Goal: Information Seeking & Learning: Learn about a topic

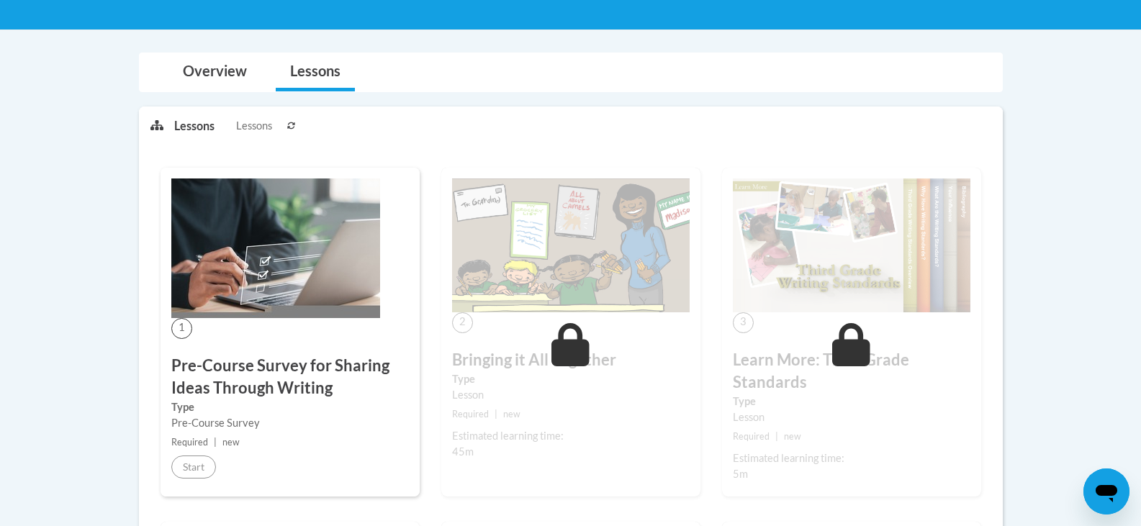
scroll to position [251, 0]
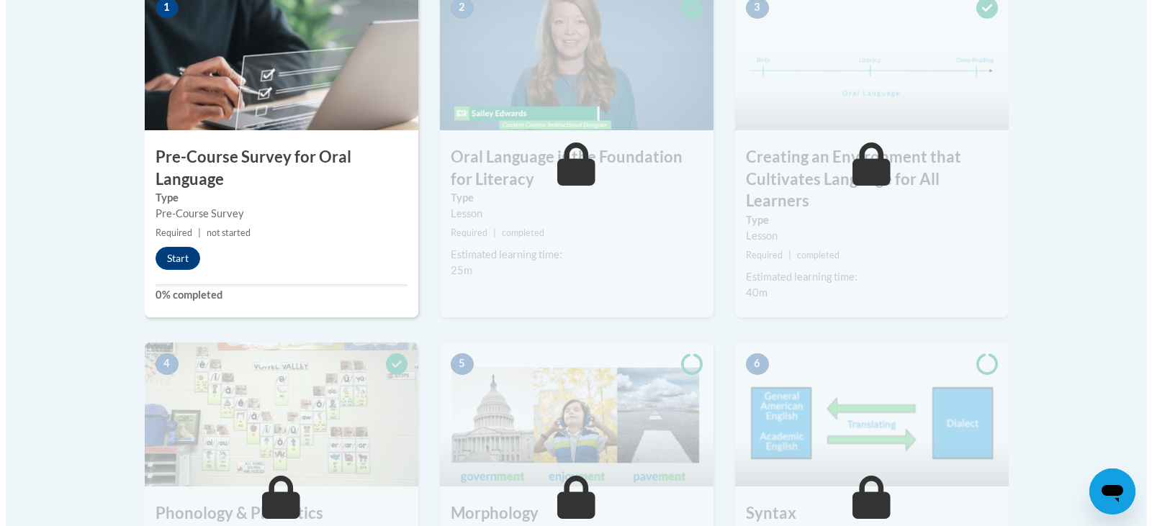
scroll to position [503, 0]
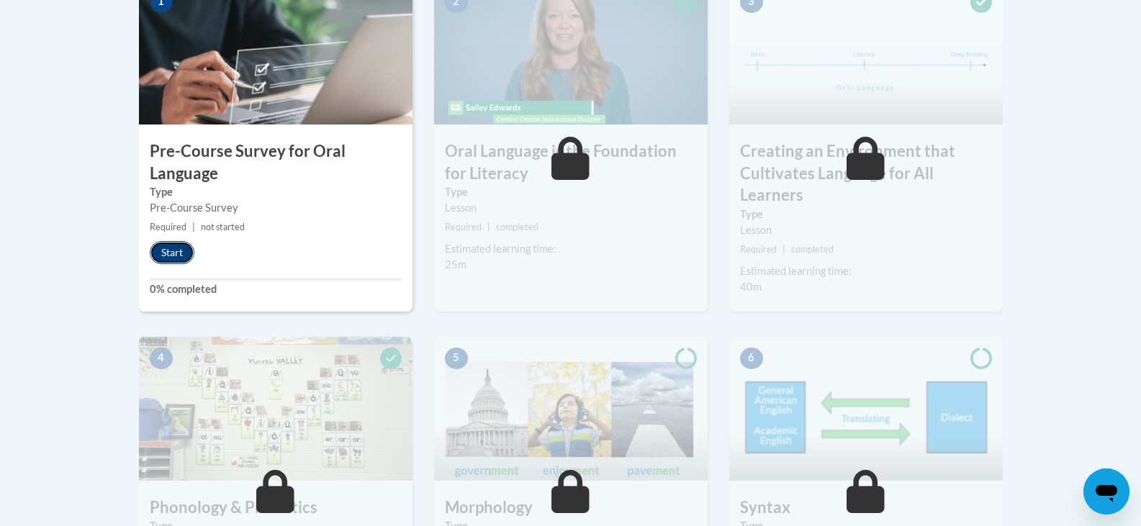
click at [180, 250] on button "Start" at bounding box center [172, 252] width 45 height 23
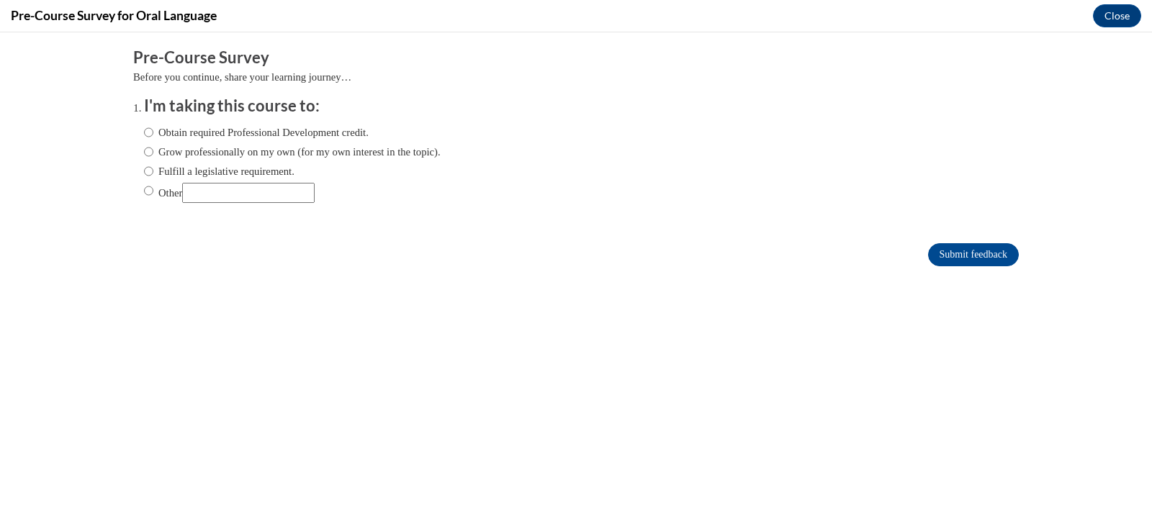
scroll to position [0, 0]
click at [144, 133] on input "Obtain required Professional Development credit." at bounding box center [148, 133] width 9 height 16
radio input "true"
click at [964, 256] on input "Submit feedback" at bounding box center [973, 254] width 91 height 23
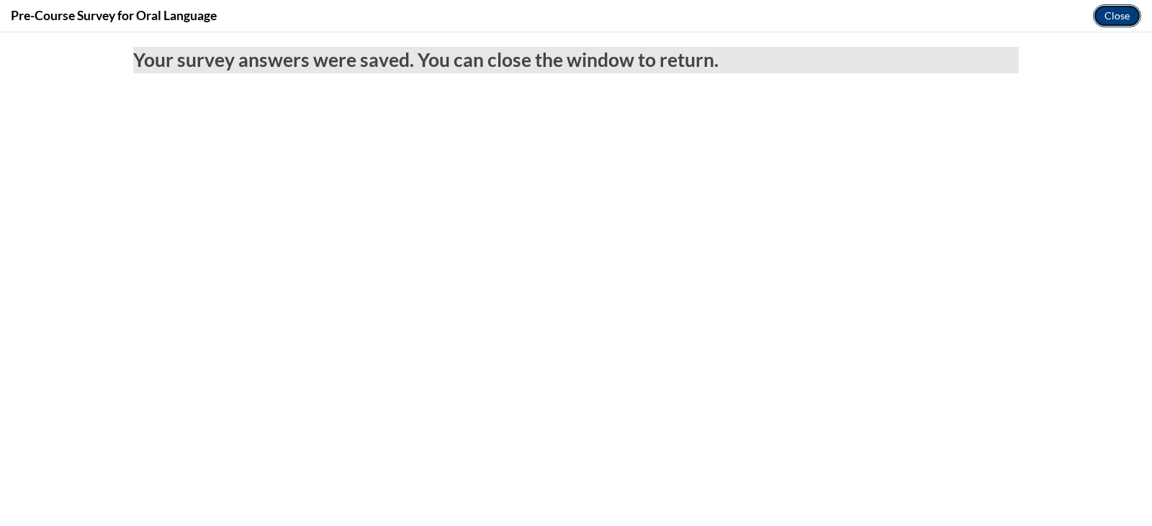
click at [1117, 11] on button "Close" at bounding box center [1116, 15] width 48 height 23
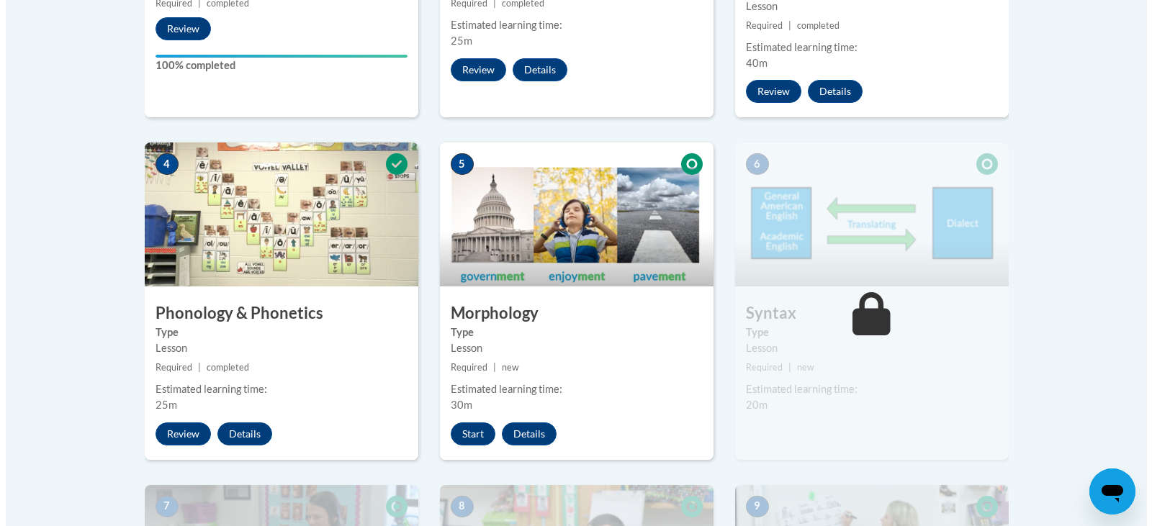
scroll to position [730, 0]
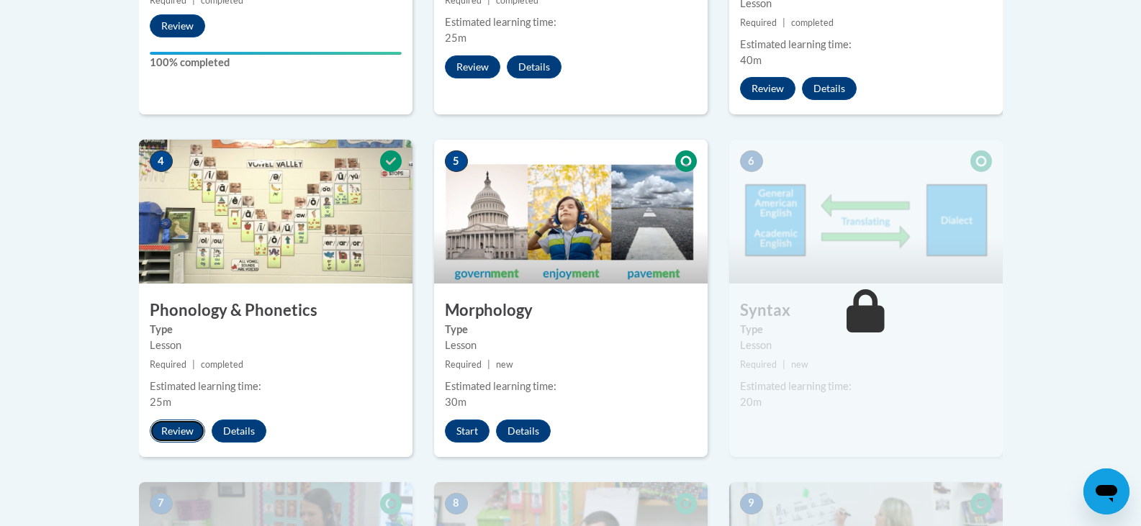
click at [173, 430] on button "Review" at bounding box center [177, 431] width 55 height 23
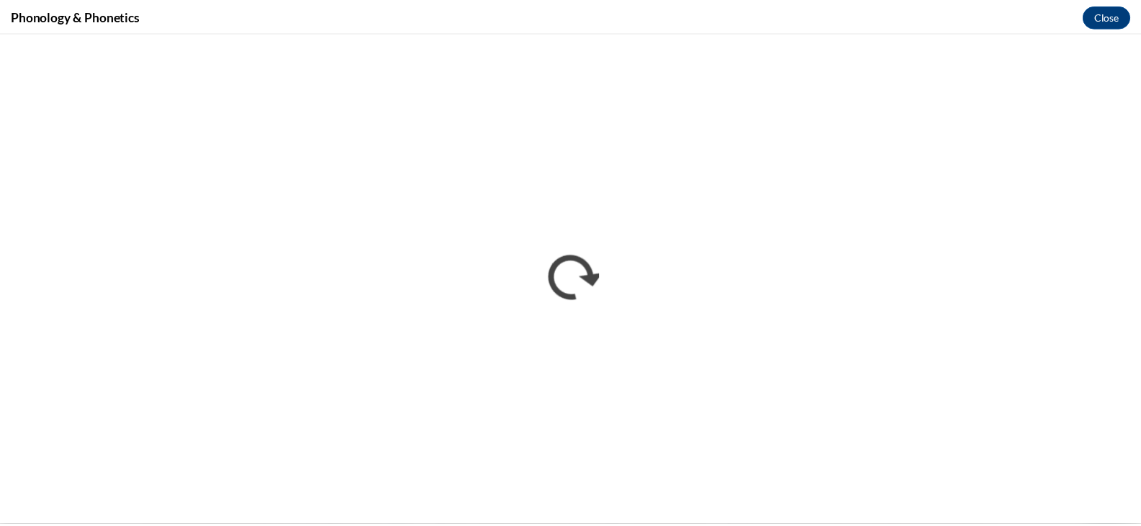
scroll to position [0, 0]
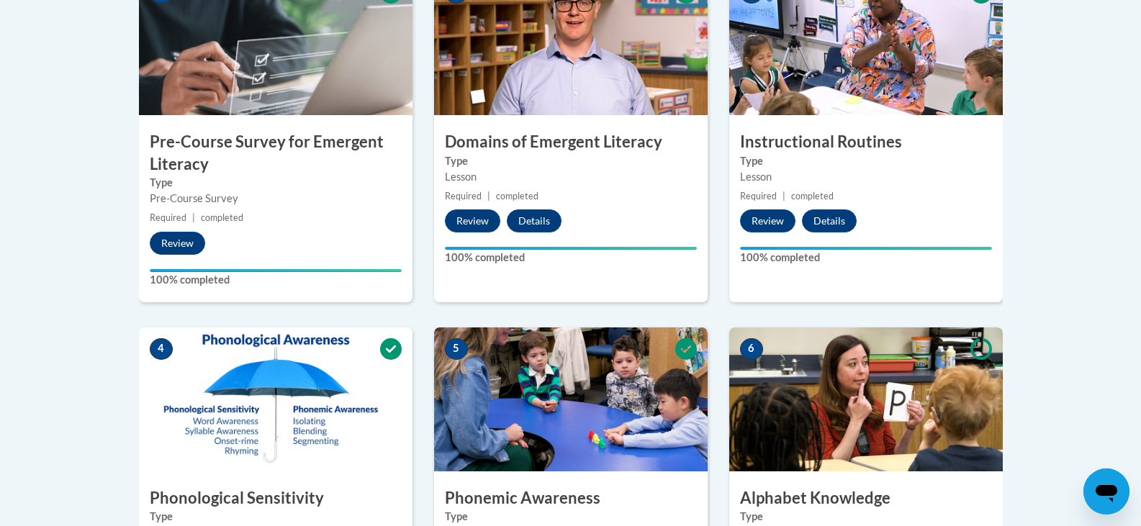
scroll to position [502, 0]
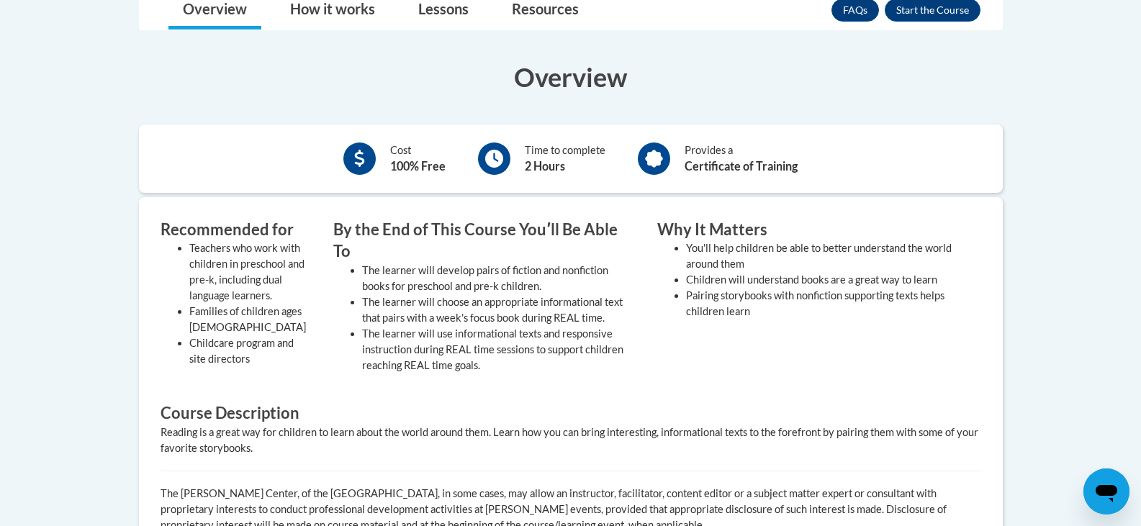
click at [30, 160] on body "This site uses cookies to help improve your learning experience. By continuing …" at bounding box center [570, 299] width 1141 height 1418
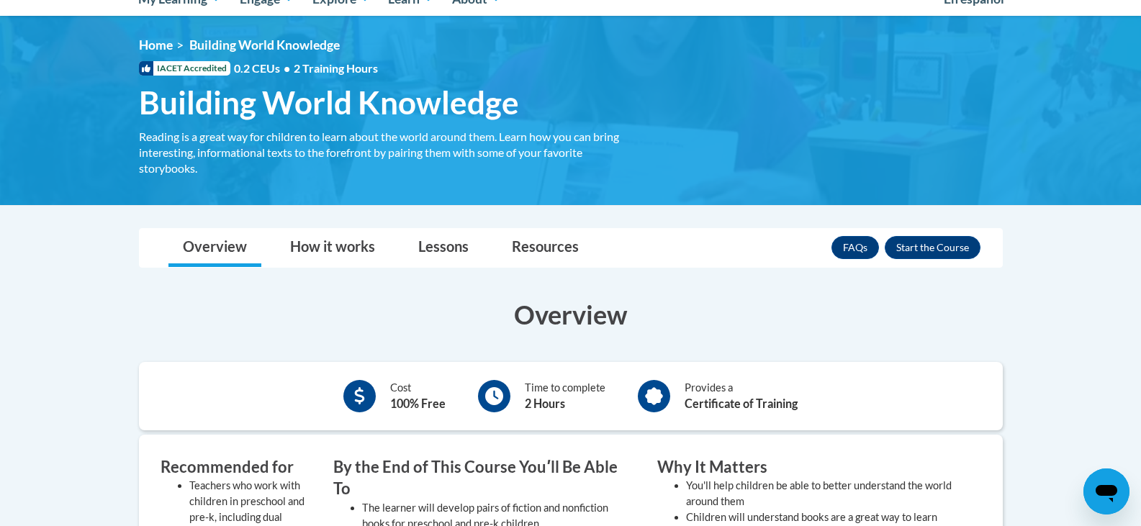
scroll to position [160, 0]
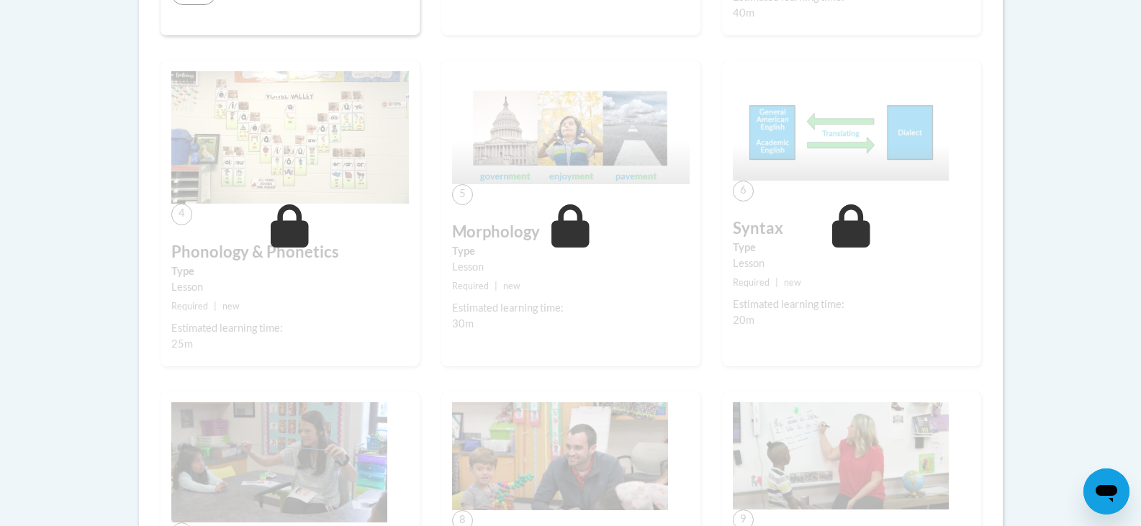
scroll to position [737, 0]
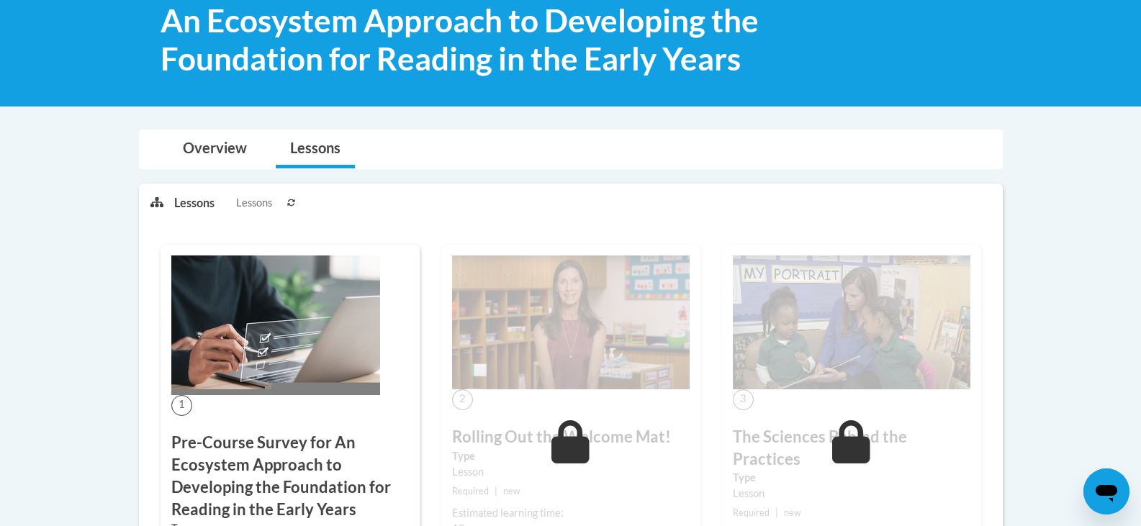
scroll to position [299, 0]
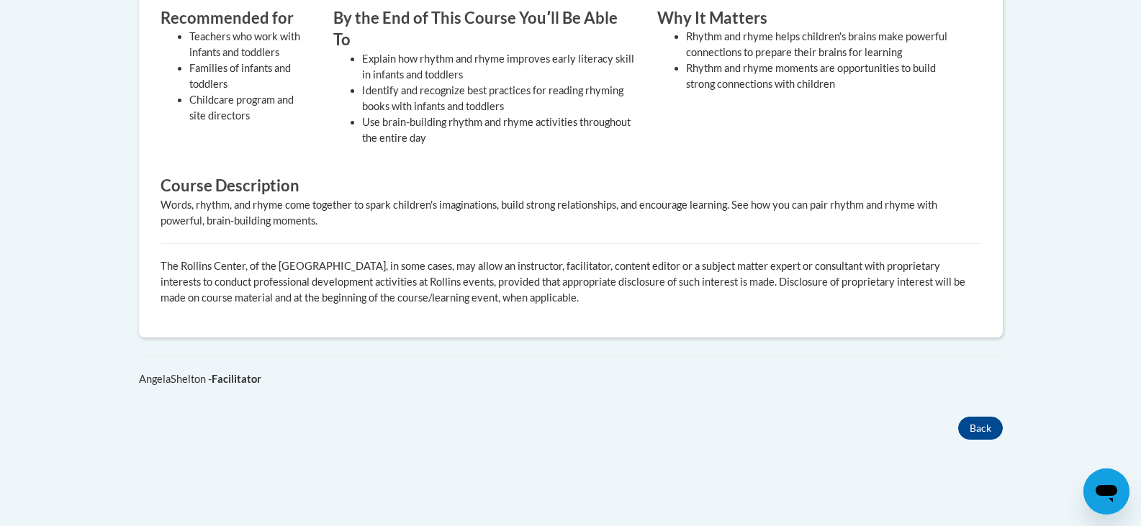
scroll to position [623, 0]
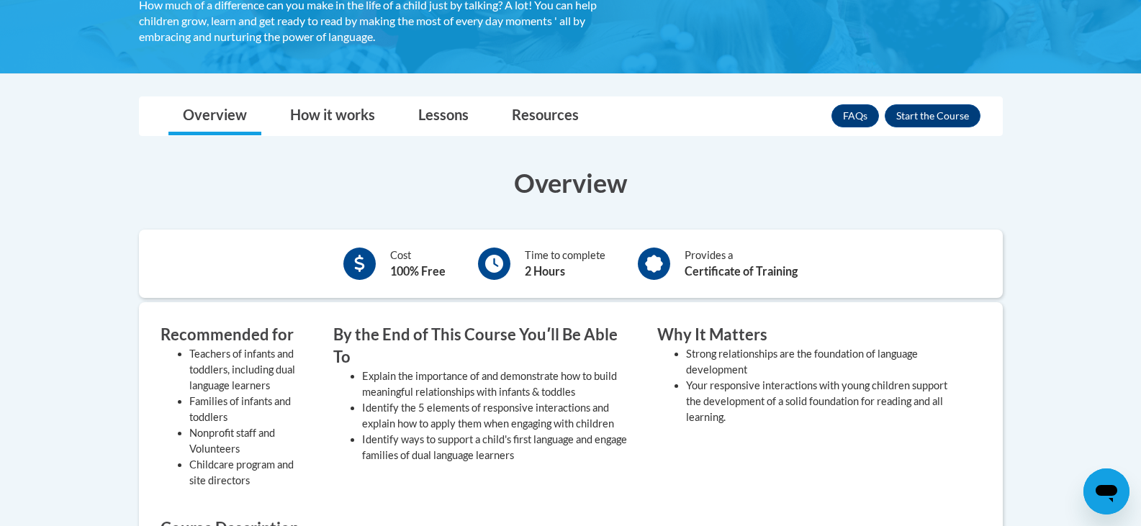
scroll to position [355, 0]
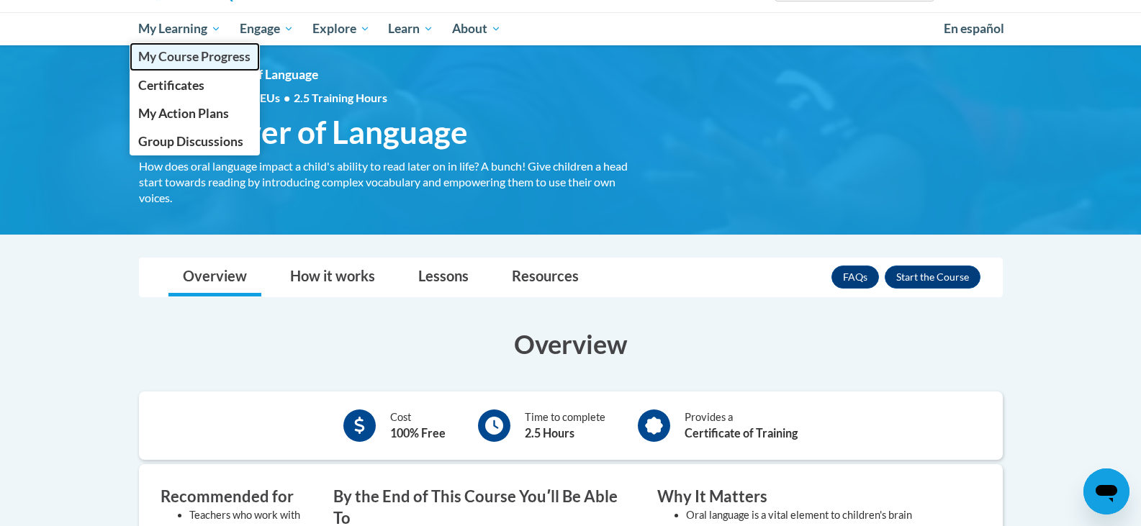
click at [198, 55] on span "My Course Progress" at bounding box center [194, 56] width 112 height 15
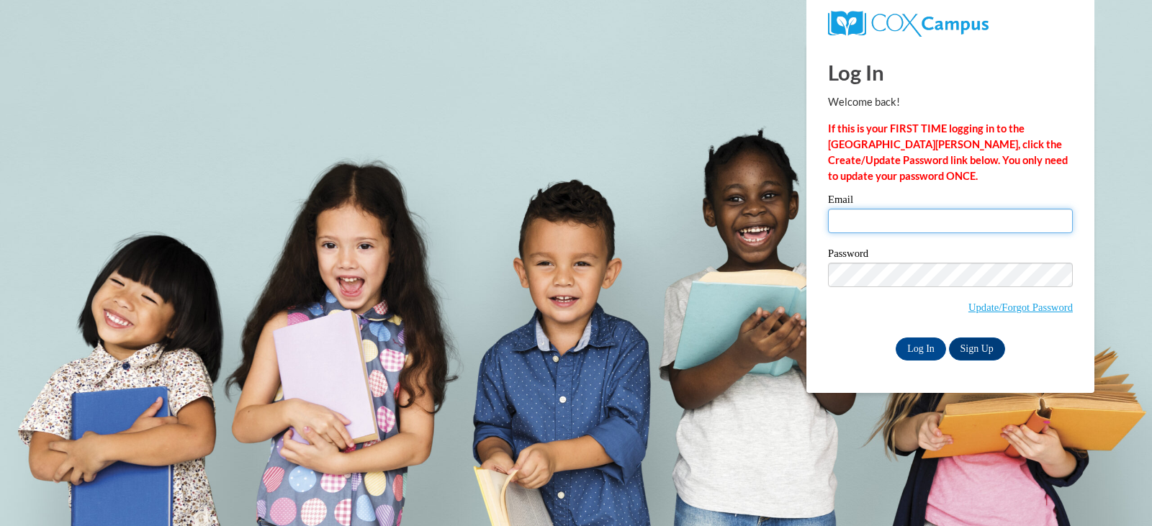
click at [862, 222] on input "Email" at bounding box center [950, 221] width 245 height 24
type input "[EMAIL_ADDRESS][DOMAIN_NAME]"
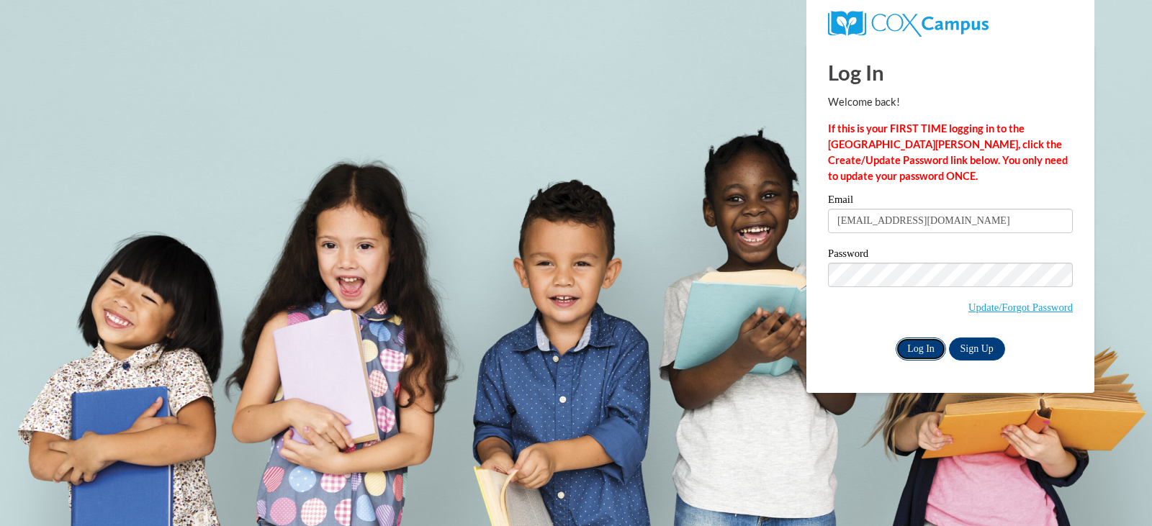
click at [916, 343] on input "Log In" at bounding box center [920, 349] width 50 height 23
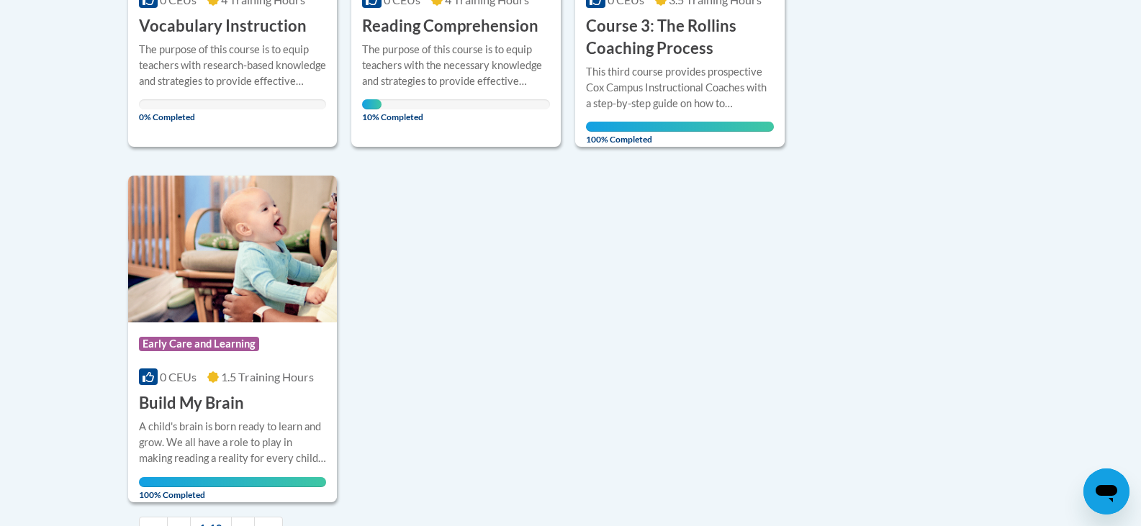
scroll to position [1338, 0]
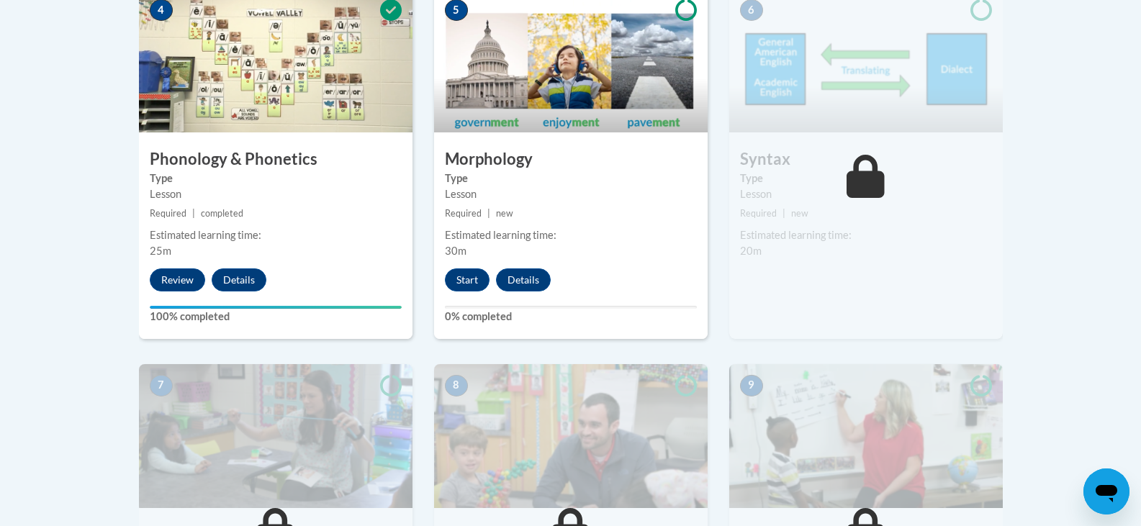
scroll to position [918, 0]
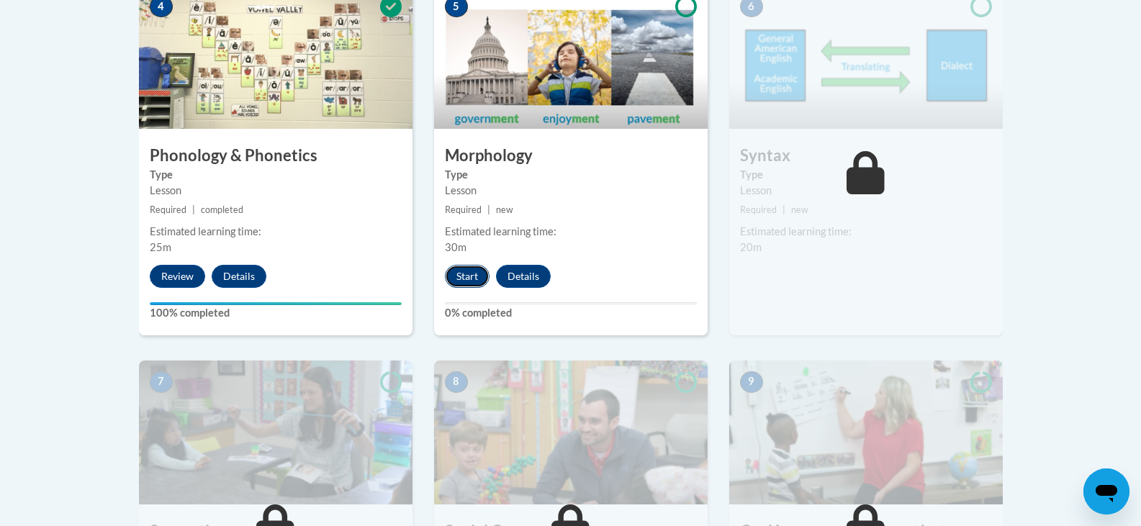
click at [479, 273] on button "Start" at bounding box center [467, 276] width 45 height 23
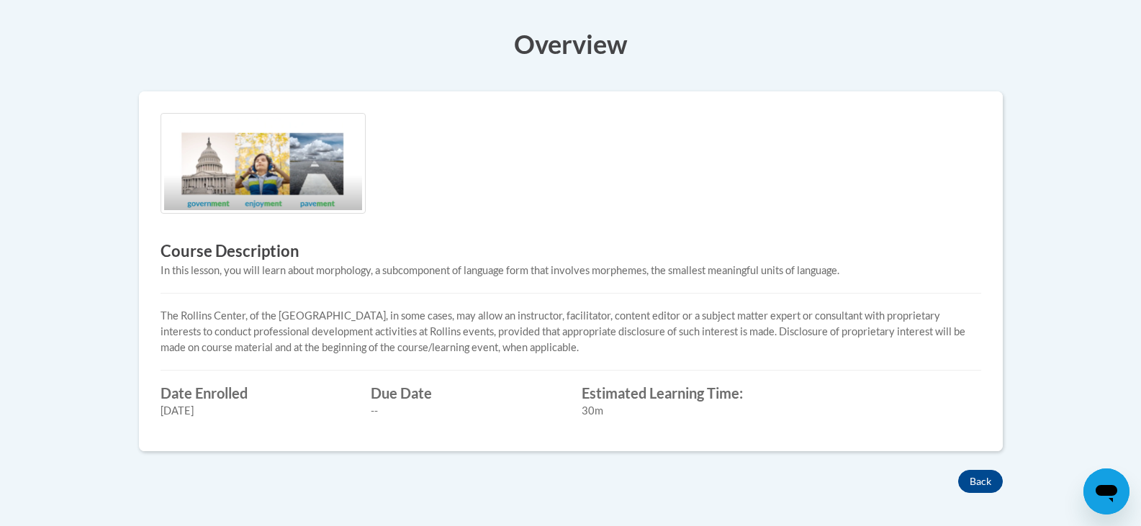
scroll to position [357, 0]
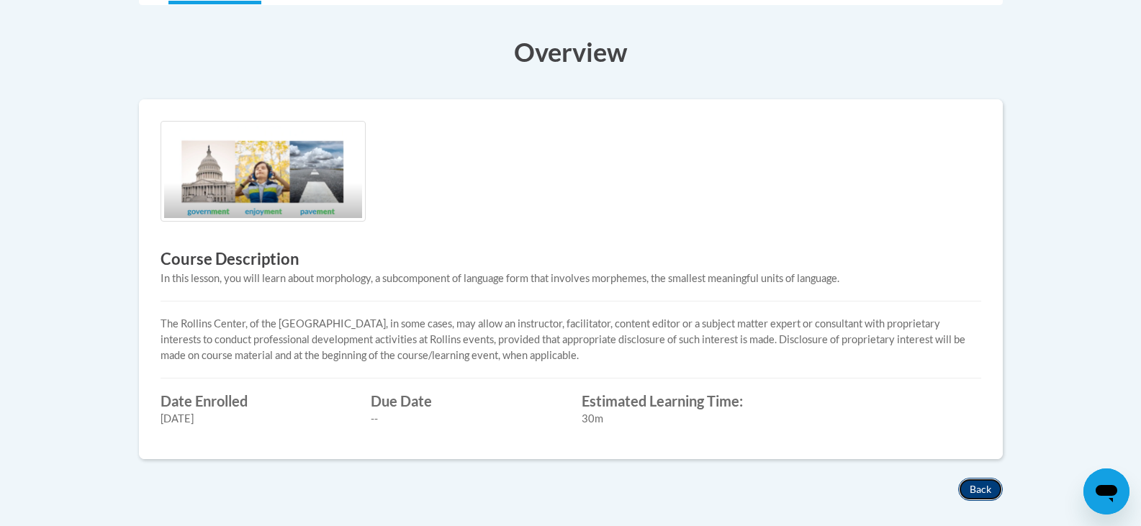
click at [987, 484] on button "Back" at bounding box center [980, 489] width 45 height 23
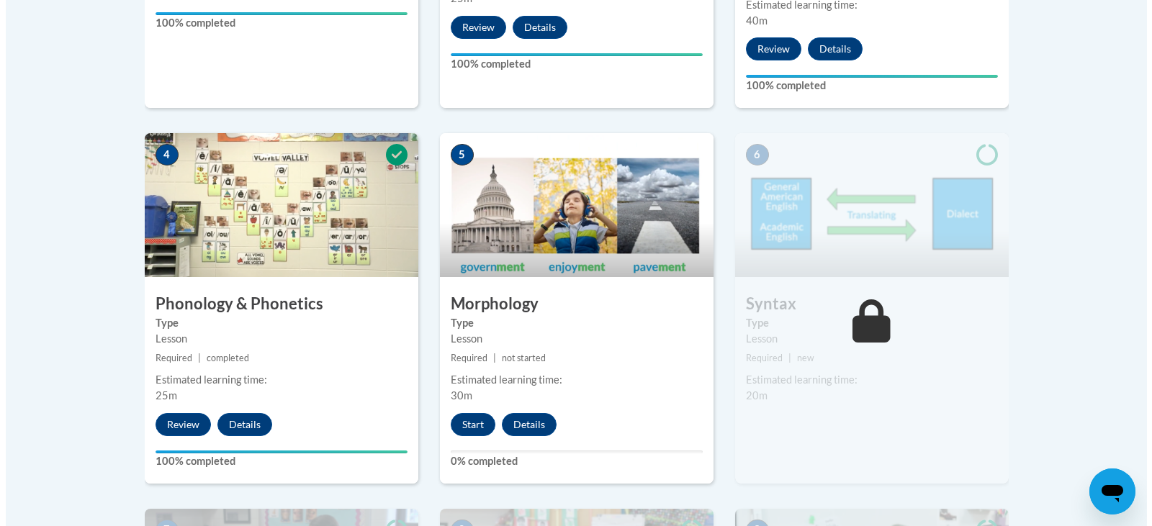
scroll to position [776, 0]
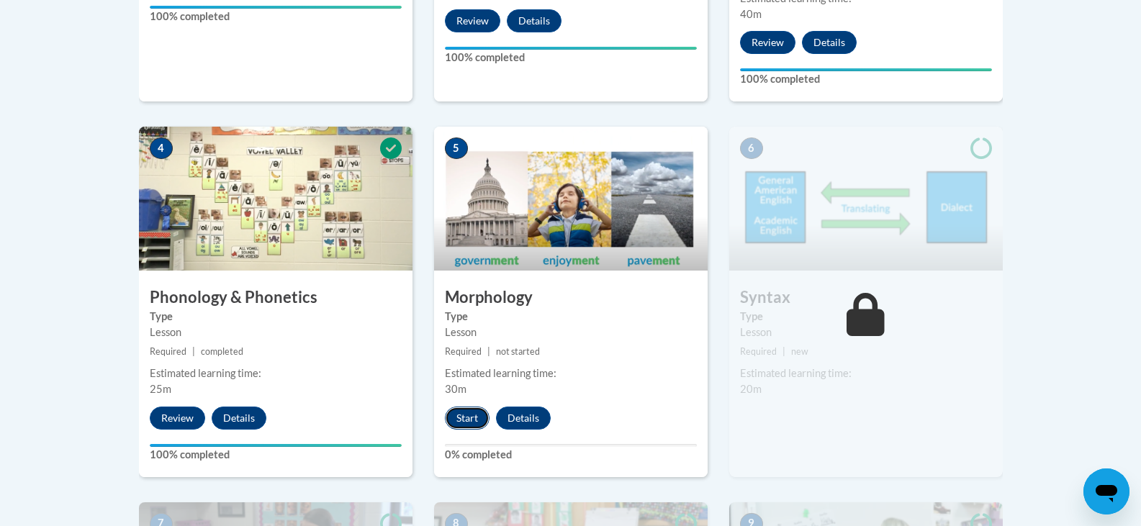
click at [469, 420] on button "Start" at bounding box center [467, 418] width 45 height 23
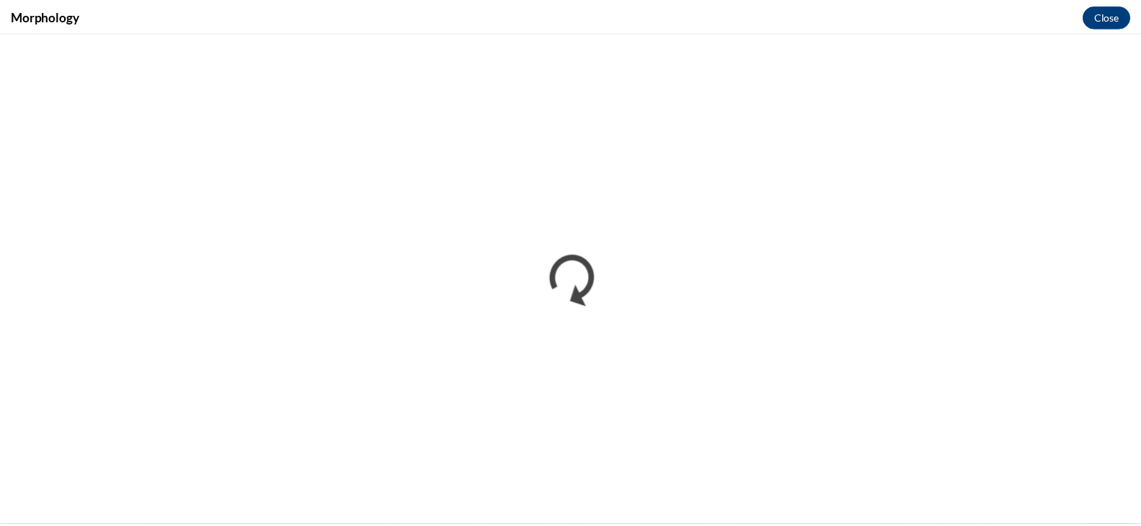
scroll to position [0, 0]
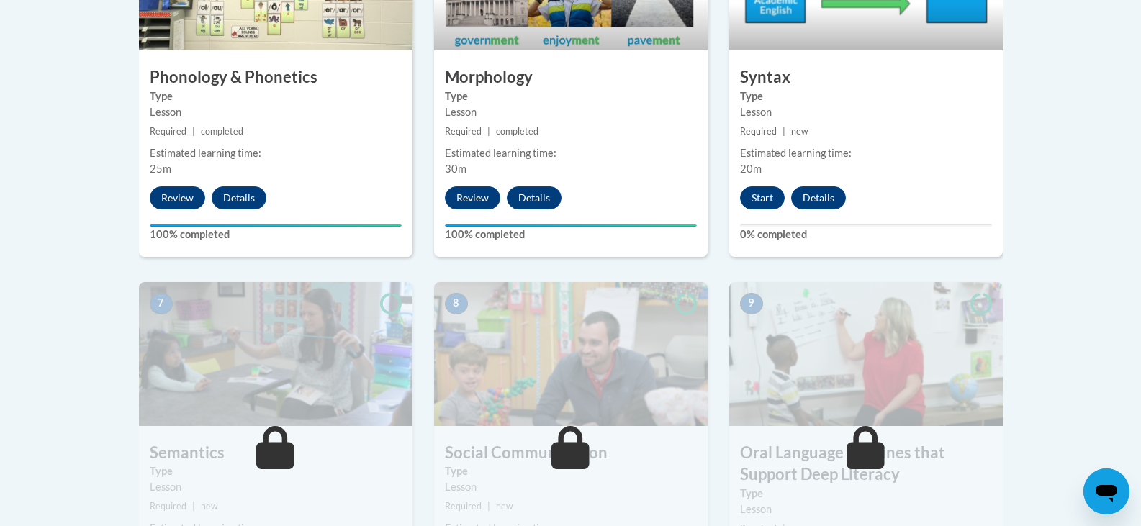
scroll to position [1000, 0]
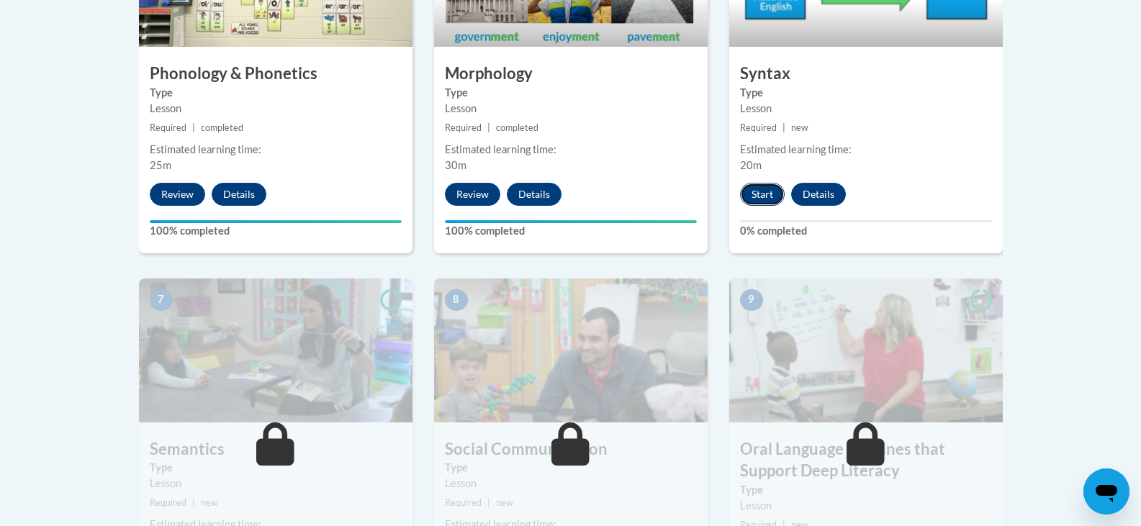
click at [766, 189] on button "Start" at bounding box center [762, 194] width 45 height 23
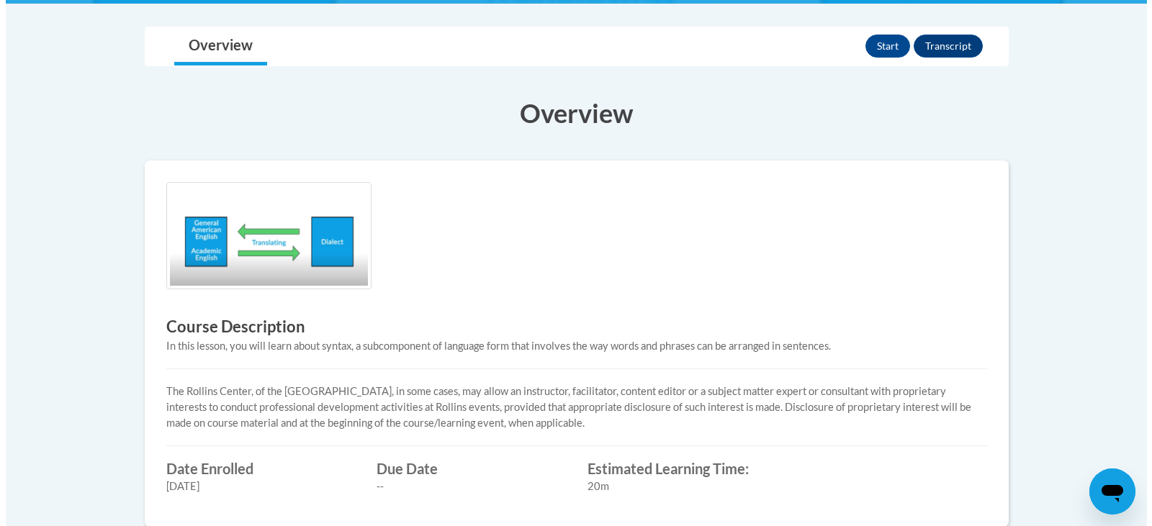
scroll to position [306, 0]
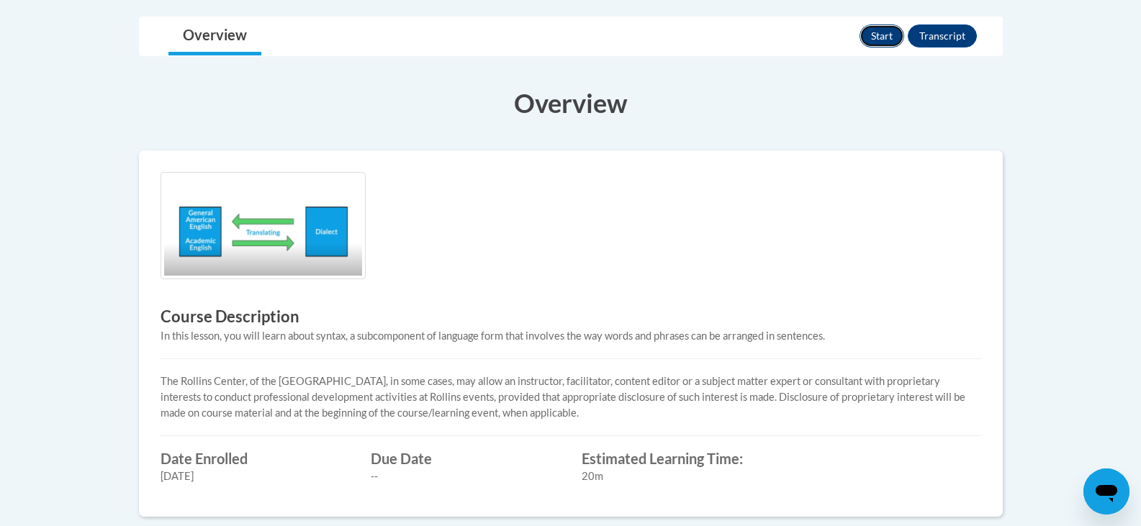
click at [890, 36] on button "Start" at bounding box center [881, 35] width 45 height 23
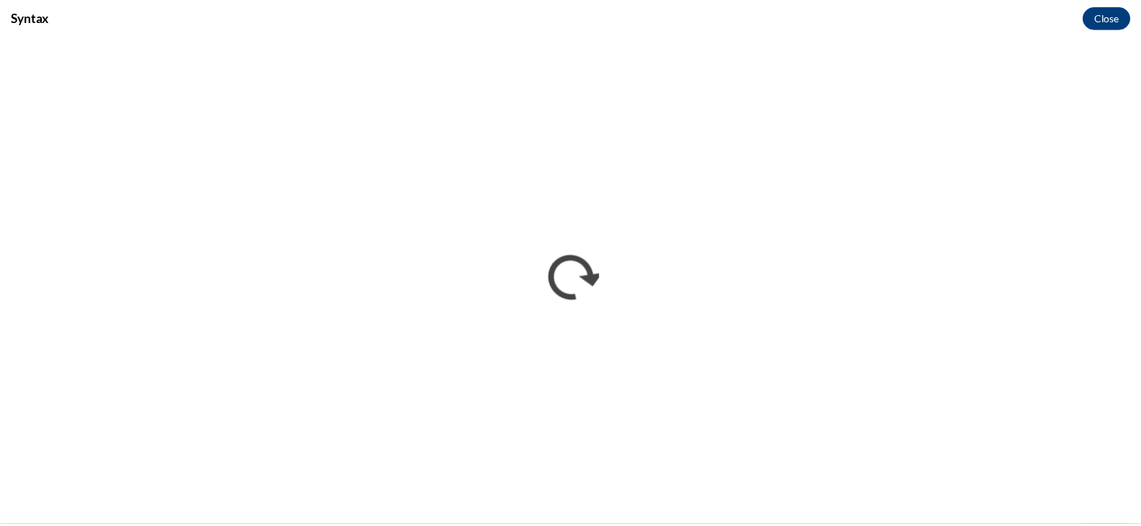
scroll to position [0, 0]
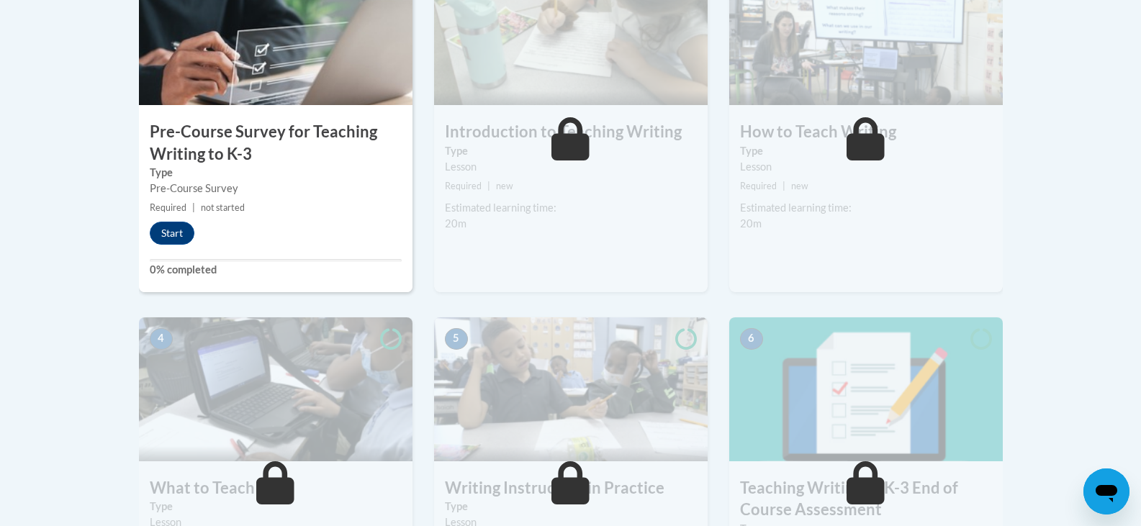
scroll to position [512, 0]
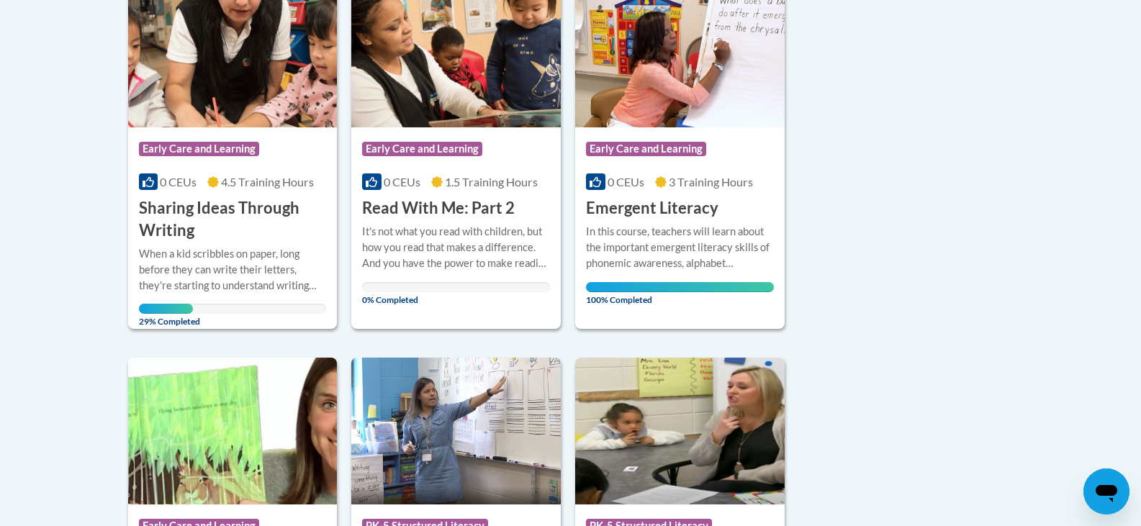
scroll to position [389, 0]
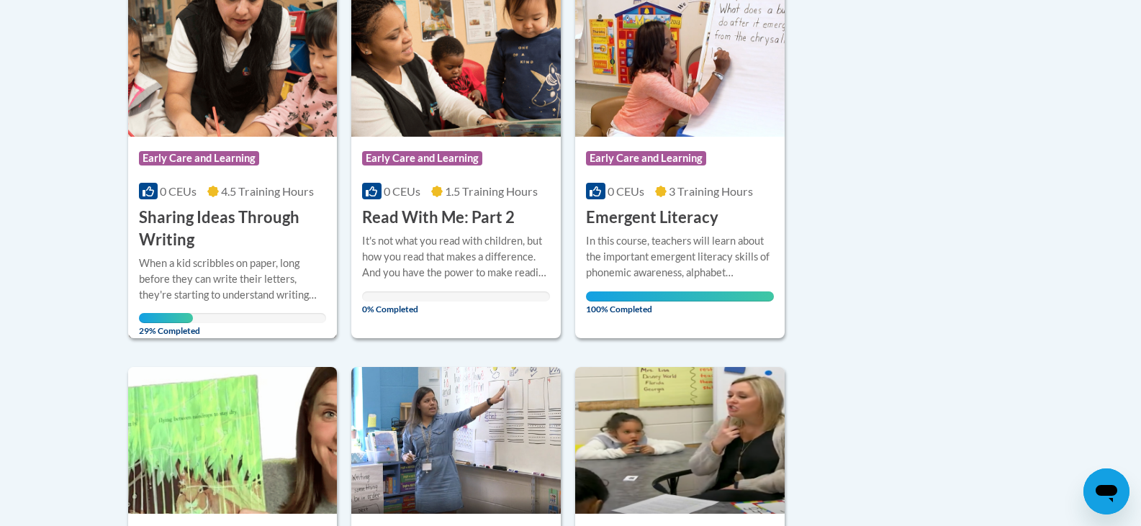
click at [291, 196] on span "4.5 Training Hours" at bounding box center [267, 191] width 93 height 14
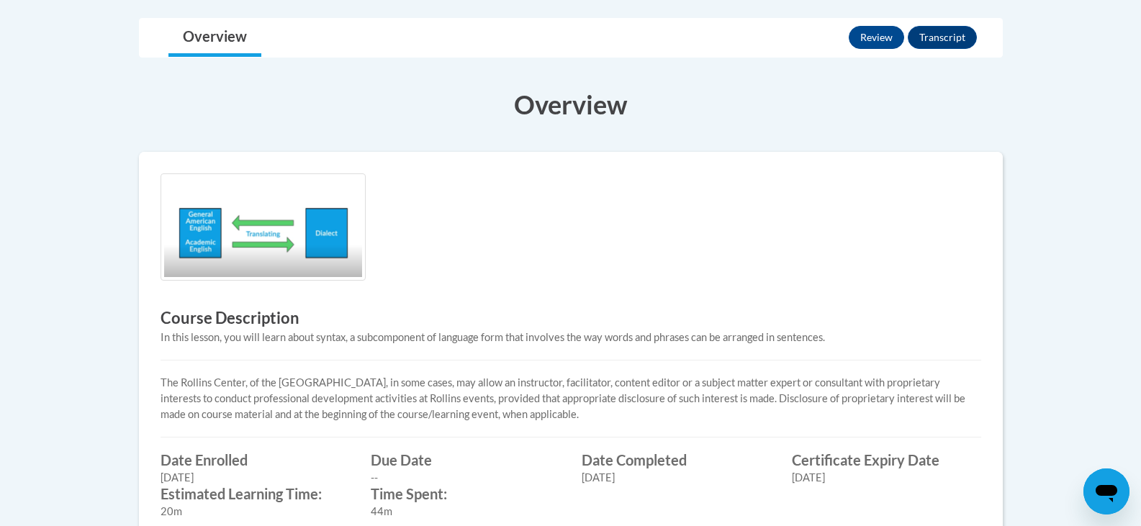
scroll to position [402, 0]
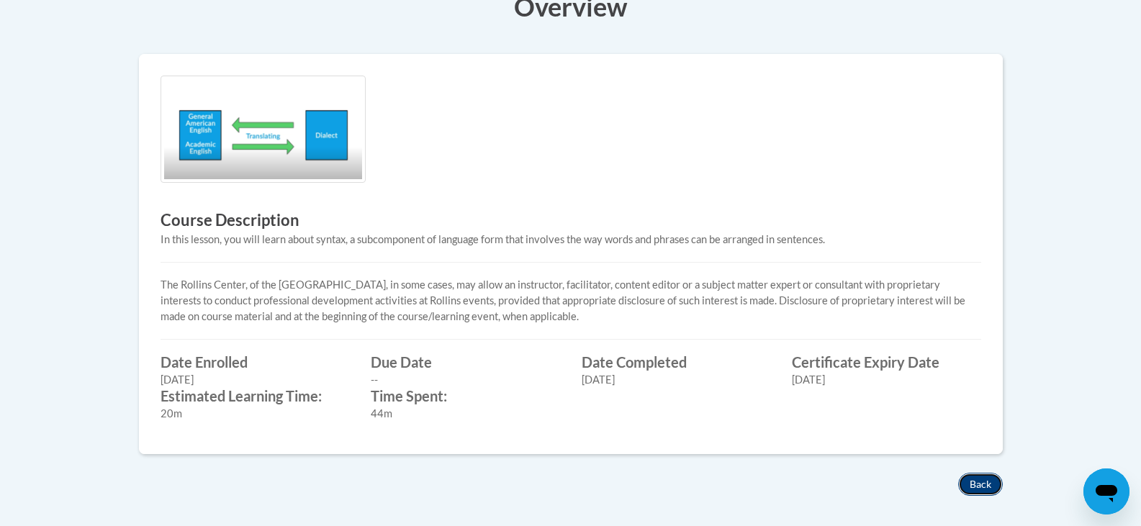
click at [981, 486] on button "Back" at bounding box center [980, 484] width 45 height 23
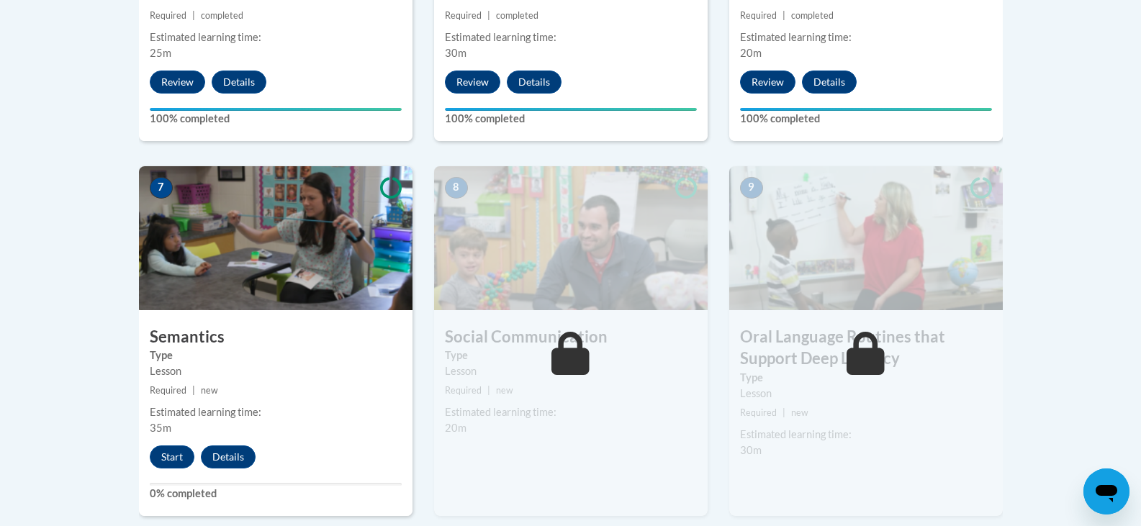
scroll to position [1105, 0]
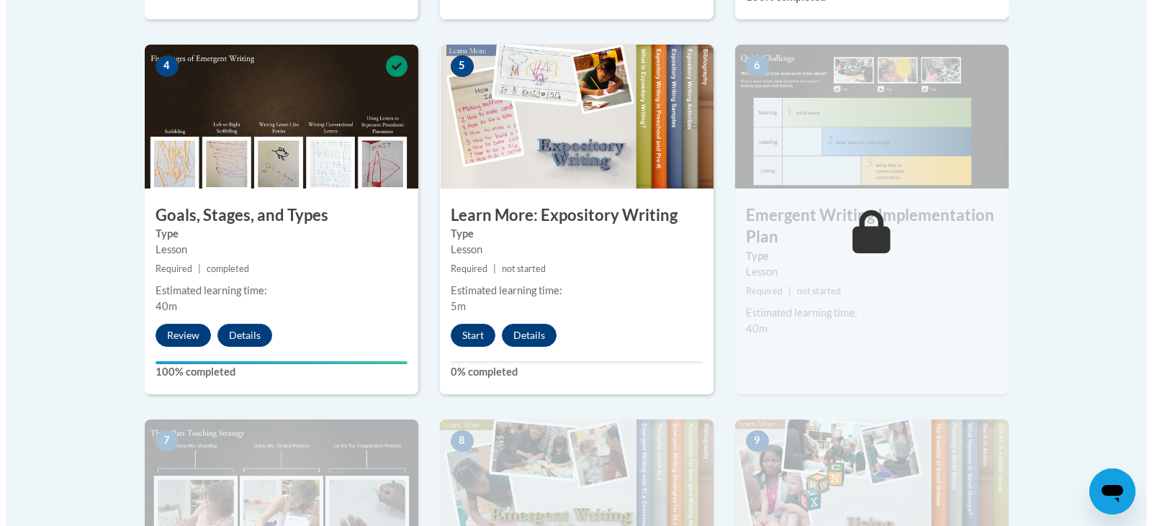
scroll to position [848, 0]
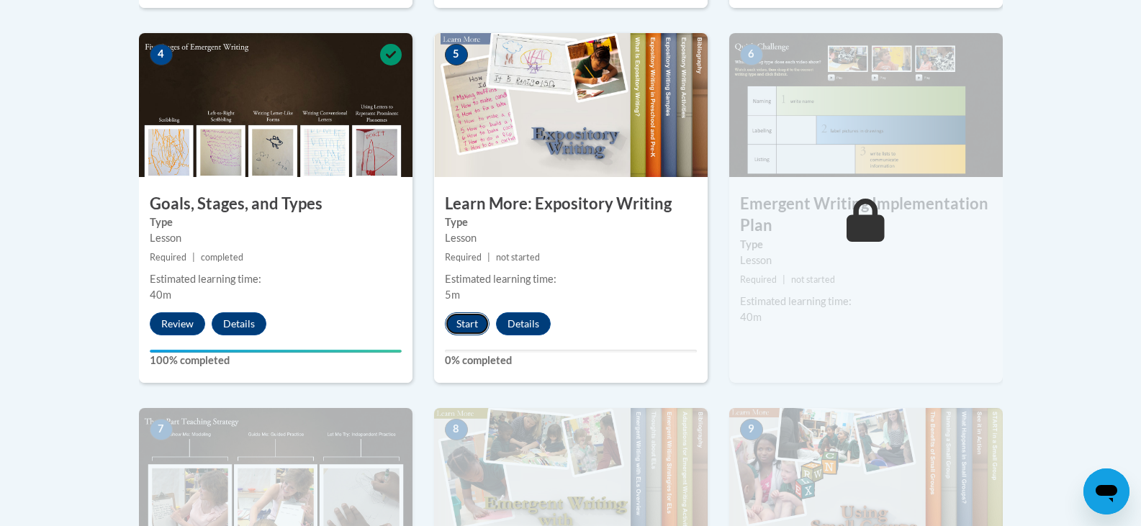
click at [464, 312] on button "Start" at bounding box center [467, 323] width 45 height 23
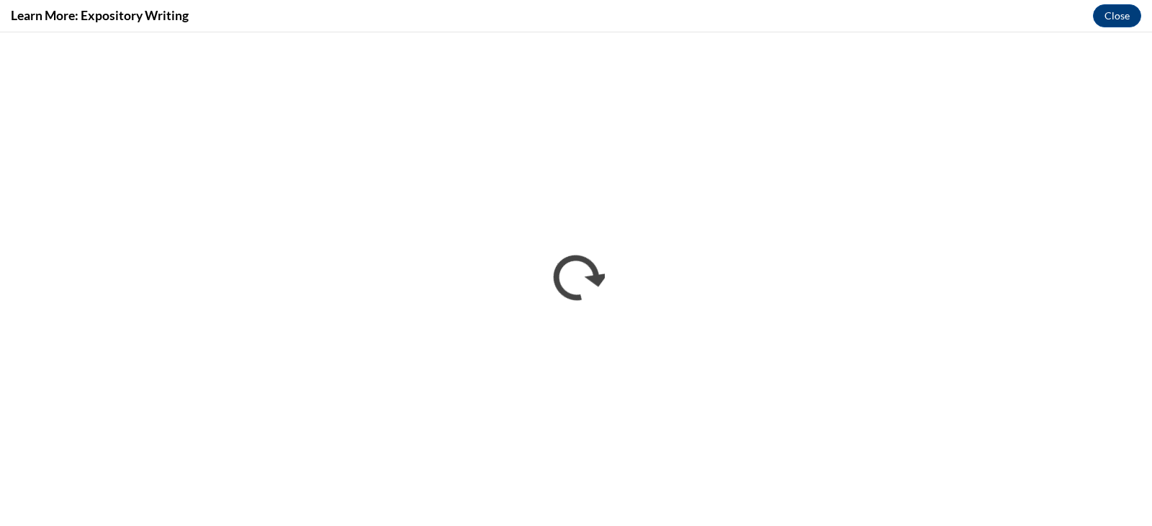
scroll to position [0, 0]
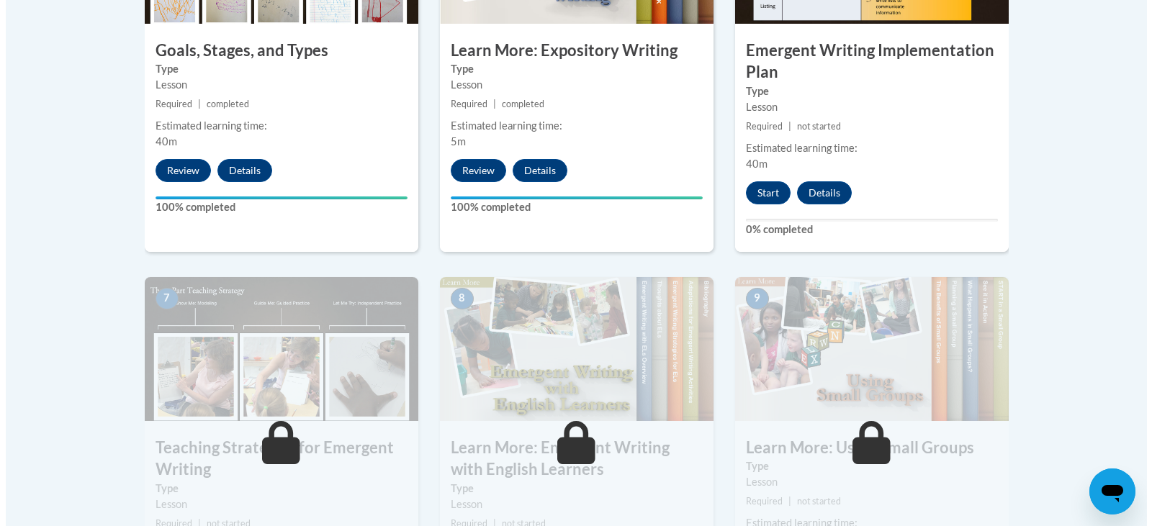
scroll to position [1005, 0]
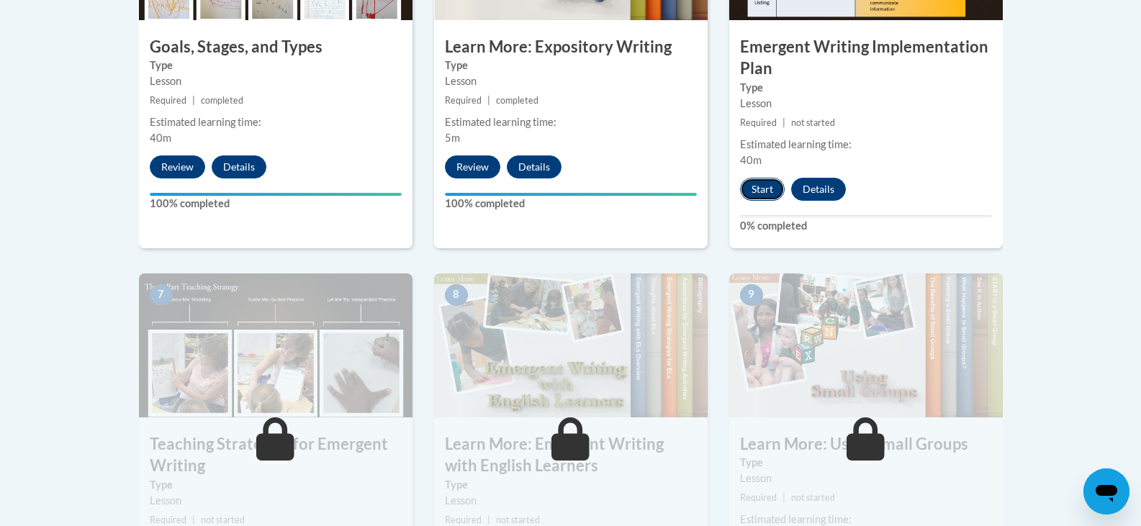
click at [768, 178] on button "Start" at bounding box center [762, 189] width 45 height 23
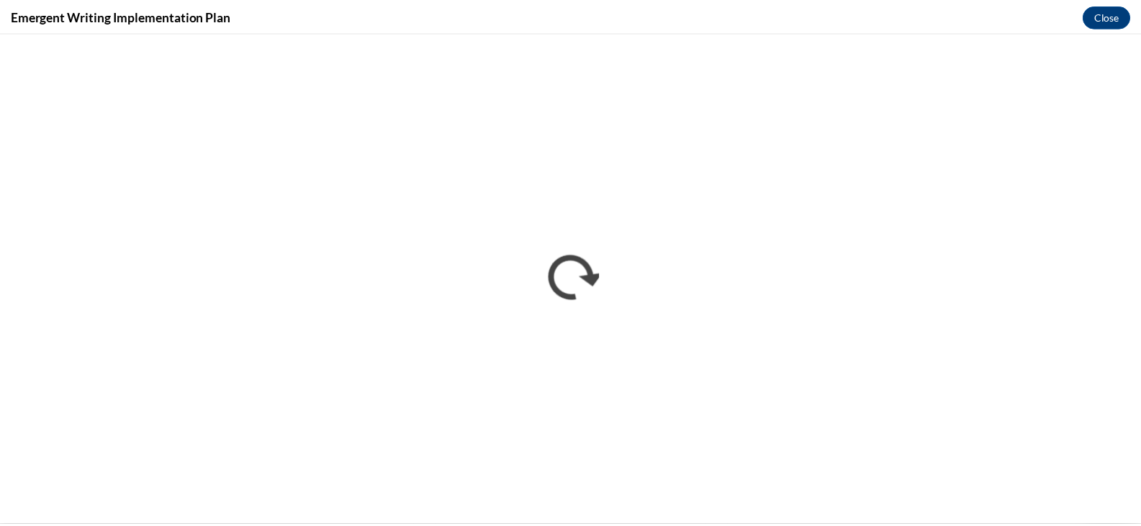
scroll to position [0, 0]
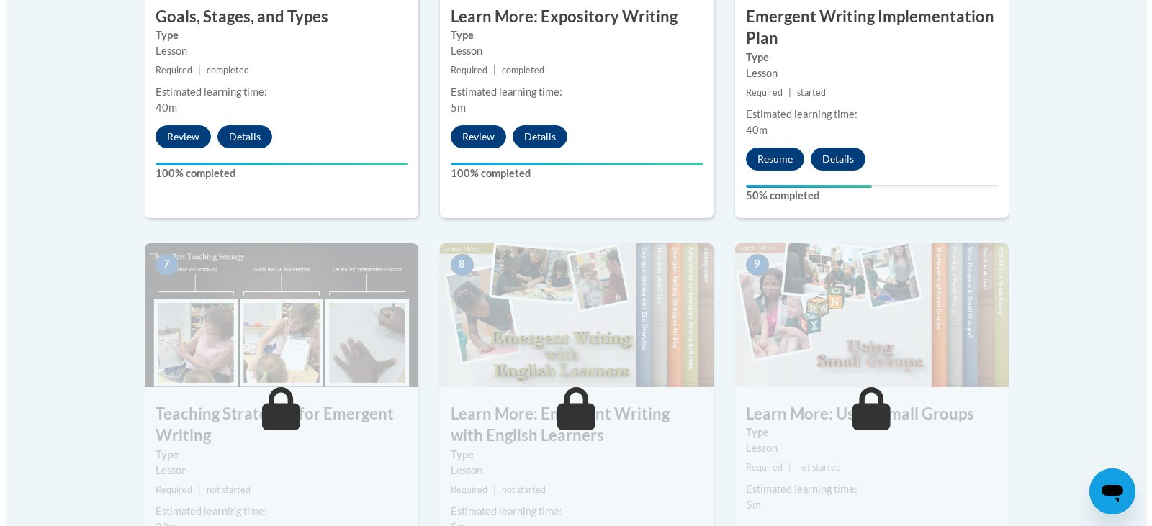
scroll to position [1046, 0]
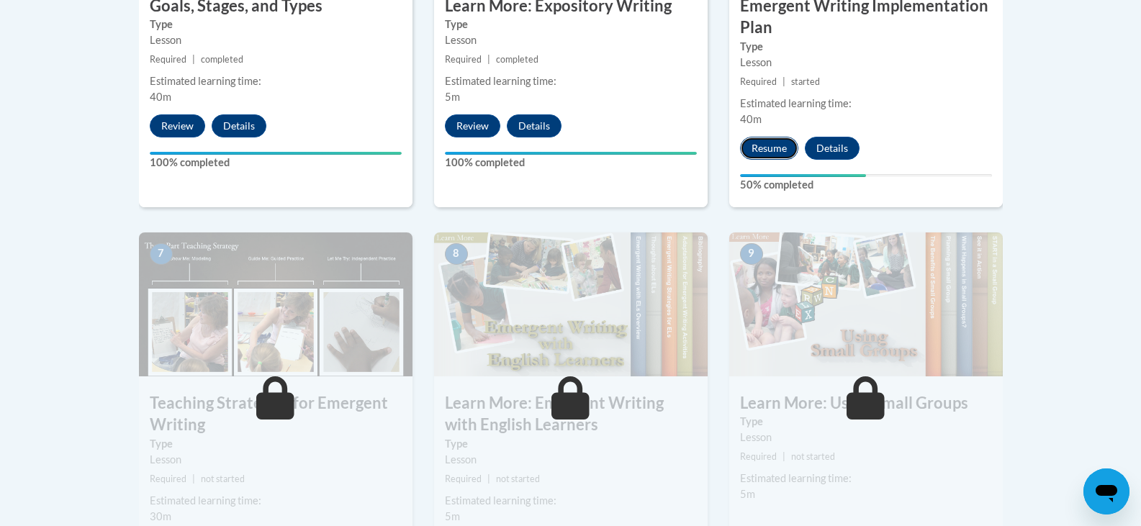
click at [779, 137] on button "Resume" at bounding box center [769, 148] width 58 height 23
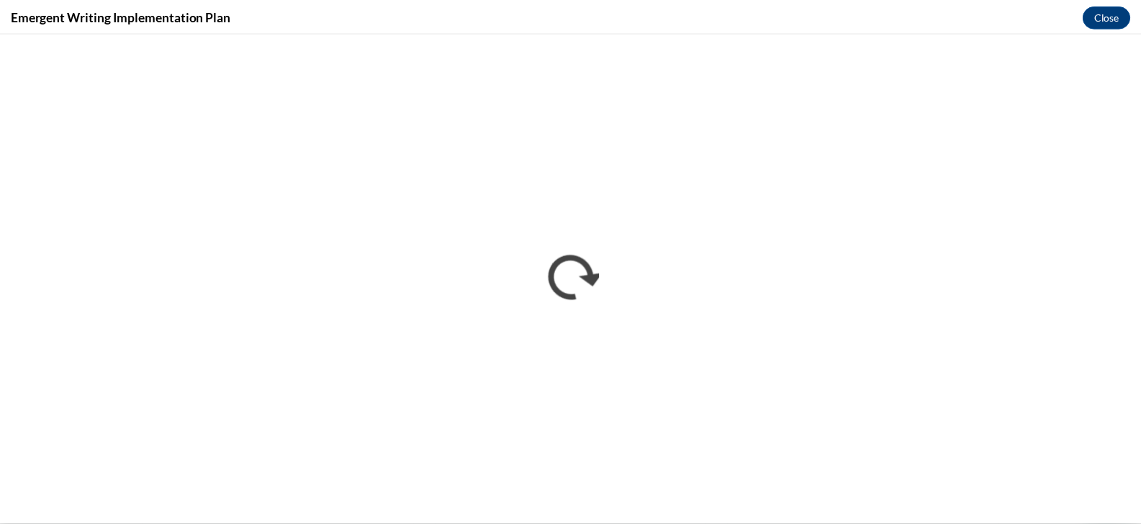
scroll to position [0, 0]
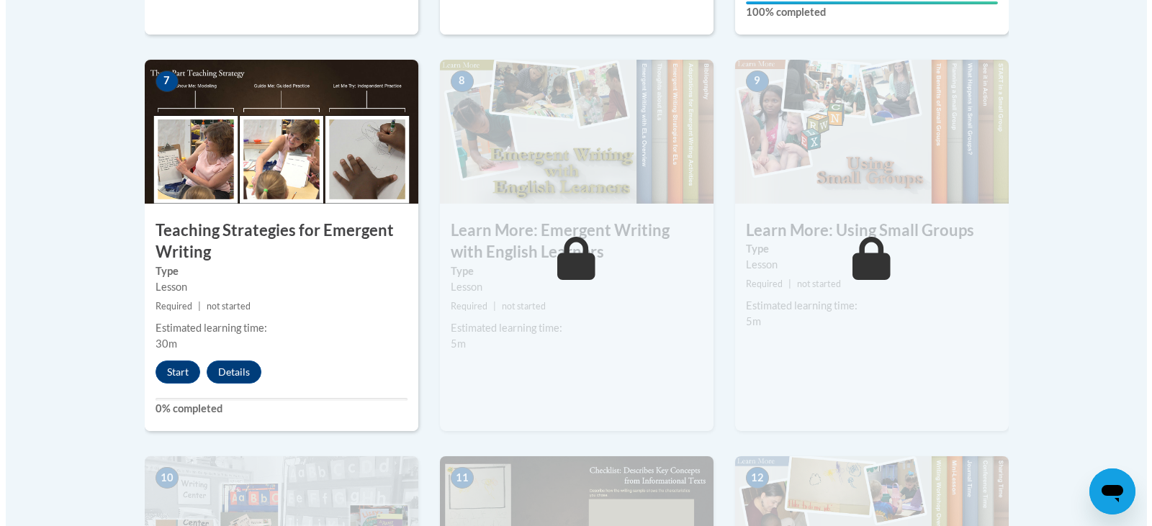
scroll to position [1221, 0]
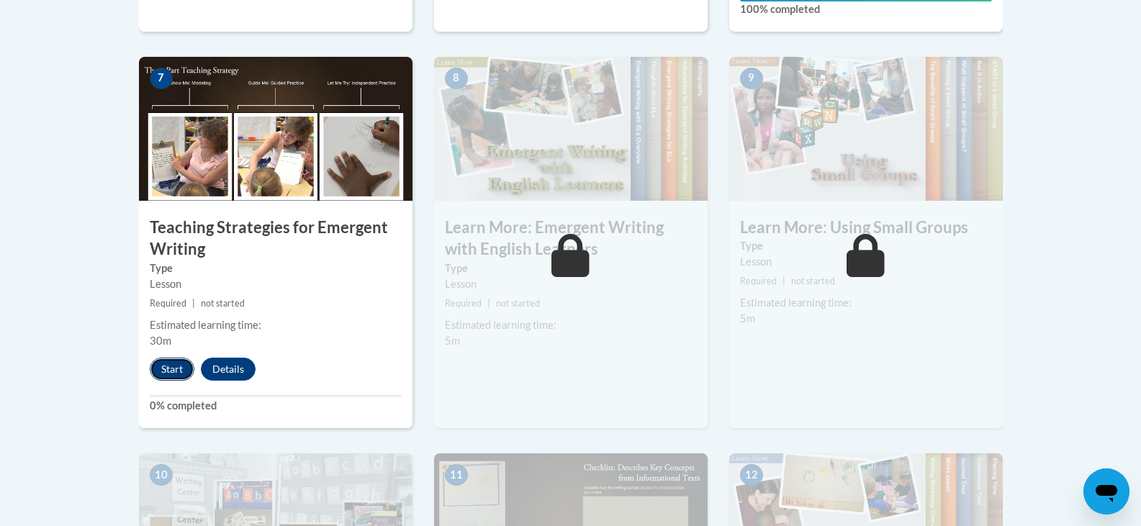
click at [166, 358] on button "Start" at bounding box center [172, 369] width 45 height 23
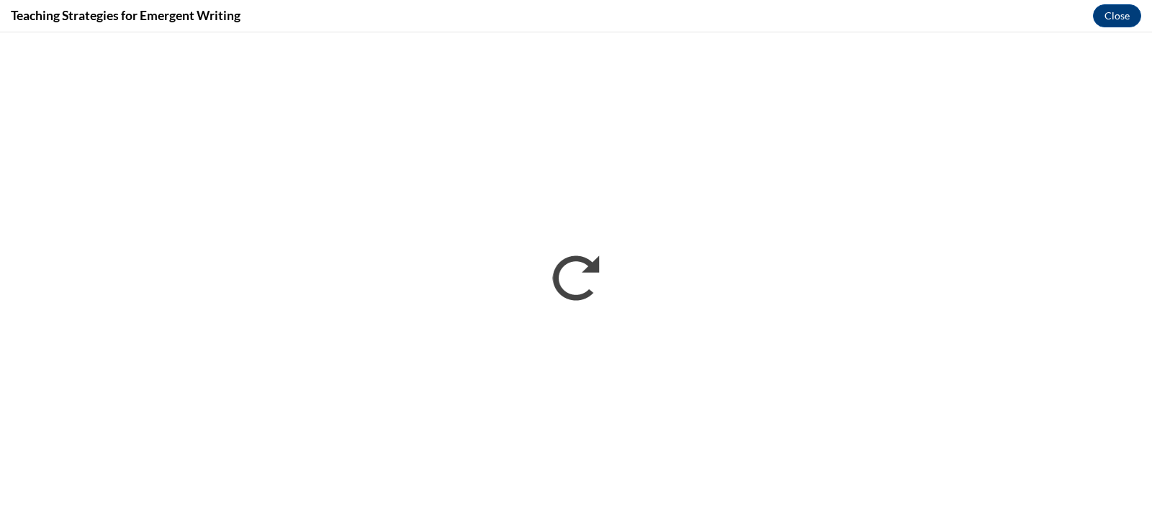
scroll to position [0, 0]
